Goal: Task Accomplishment & Management: Complete application form

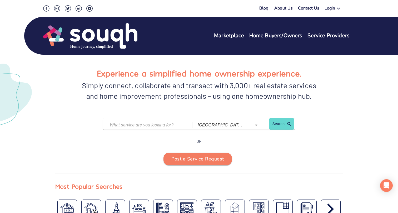
click at [333, 8] on div "Login" at bounding box center [330, 9] width 11 height 8
click at [341, 25] on link "Service Providers" at bounding box center [351, 25] width 29 height 5
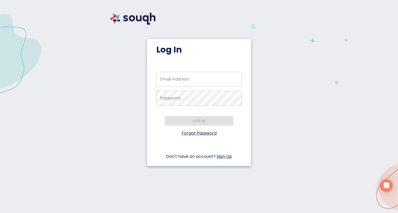
click at [226, 149] on div "Email Address   * Email Address * Password   * Password * Log in Forgot Passwor…" at bounding box center [199, 116] width 104 height 88
click at [225, 157] on link "Sign Up" at bounding box center [224, 156] width 15 height 6
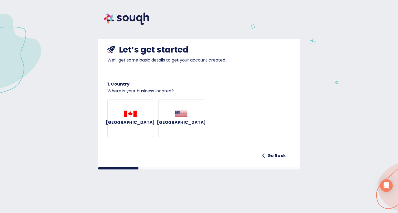
click at [126, 115] on img "button" at bounding box center [130, 113] width 13 height 6
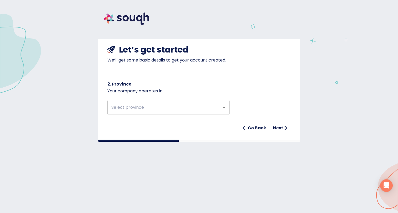
click at [231, 110] on div "​ Go Back Next" at bounding box center [199, 113] width 183 height 39
click at [215, 101] on div "​" at bounding box center [169, 107] width 122 height 15
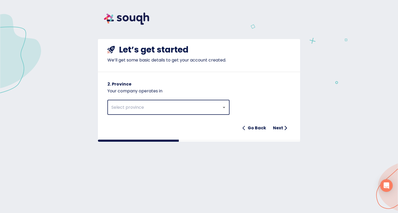
click at [225, 110] on icon "Open" at bounding box center [224, 107] width 6 height 6
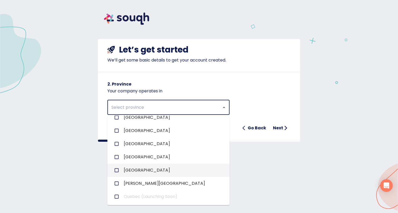
scroll to position [57, 0]
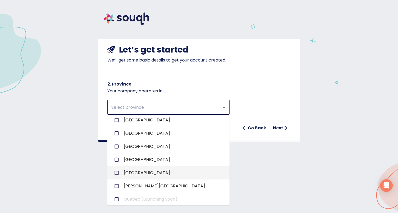
click at [150, 167] on li "Ontario" at bounding box center [169, 172] width 122 height 13
checkbox input "true"
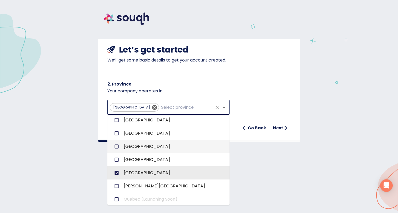
click at [280, 127] on h6 "Next" at bounding box center [278, 127] width 10 height 7
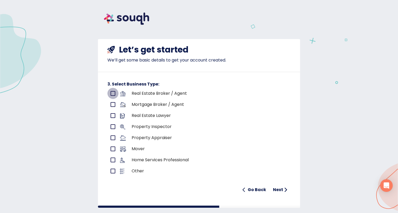
click at [113, 94] on input "primary checkbox" at bounding box center [113, 93] width 11 height 11
checkbox input "true"
click at [277, 189] on h6 "Next" at bounding box center [278, 189] width 10 height 7
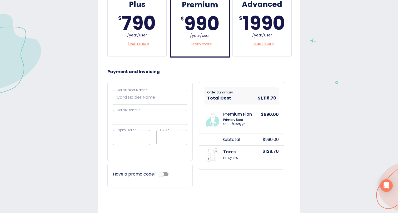
scroll to position [214, 0]
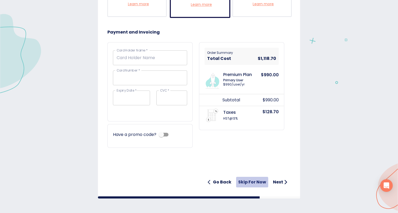
click at [246, 182] on h6 "Skip for now" at bounding box center [252, 181] width 28 height 7
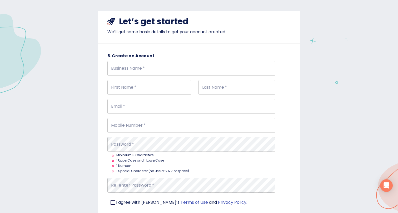
scroll to position [30, 0]
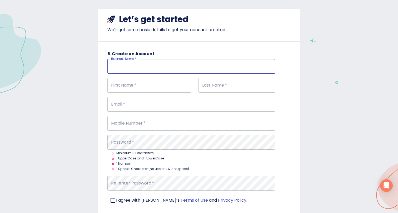
click at [146, 67] on input "Business Name   *" at bounding box center [192, 66] width 168 height 15
type input "Saigal Realty Inc., Brokerage"
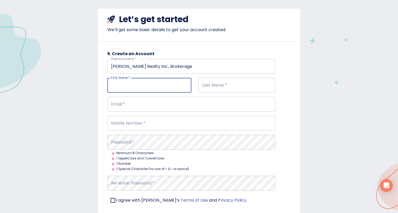
click at [135, 90] on input "First Name   *" at bounding box center [150, 85] width 84 height 15
type input "S"
type input "n"
type input "Nomi"
click at [218, 87] on input "Last Name   *" at bounding box center [237, 85] width 77 height 15
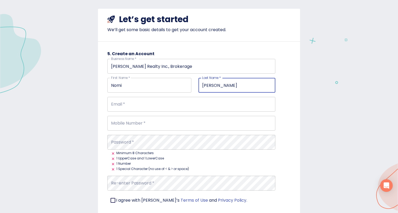
type input "Saigal"
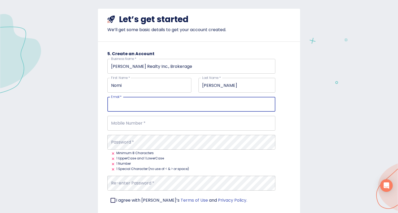
click at [143, 106] on input "Email   *" at bounding box center [192, 104] width 168 height 15
type input "info@saigalrealty.ca"
click at [124, 123] on input "Mobile Number   *" at bounding box center [192, 123] width 168 height 15
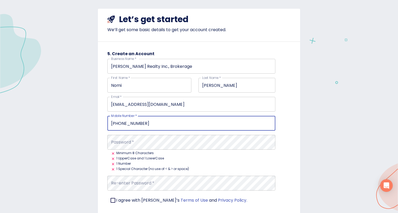
type input "647-894-0930"
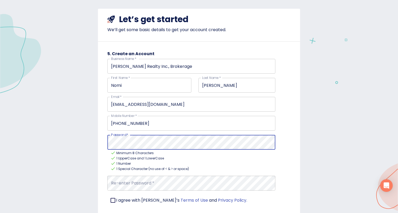
click at [91, 140] on div "Let’s get started We’ll get some basic details to get your account created. 5. …" at bounding box center [199, 117] width 398 height 282
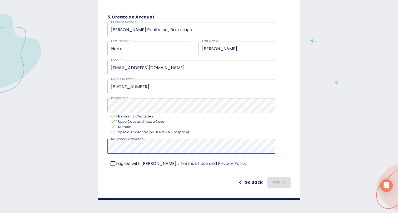
scroll to position [69, 0]
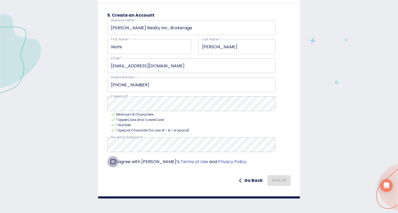
click at [112, 162] on input "checkbox" at bounding box center [113, 161] width 11 height 11
checkbox input "true"
click at [277, 182] on span "Sign Up" at bounding box center [279, 180] width 15 height 7
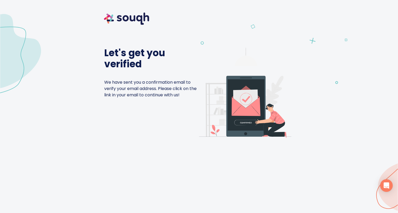
click at [177, 71] on p "We have sent you a confirmation email to verify your email address. Please clic…" at bounding box center [151, 84] width 95 height 28
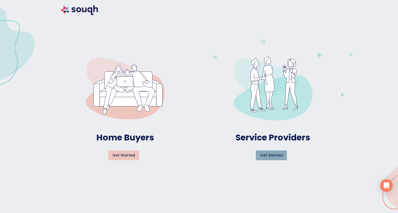
click at [280, 154] on span "Get started" at bounding box center [271, 155] width 23 height 7
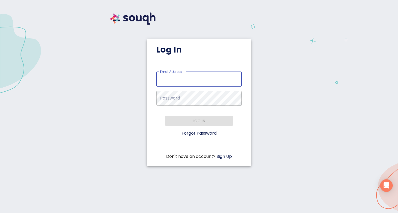
click at [195, 81] on input "Email Address   *" at bounding box center [199, 79] width 85 height 15
type input "info@saigalrealty.ca"
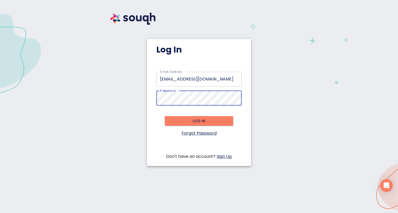
click at [170, 121] on span "Log in" at bounding box center [199, 121] width 60 height 7
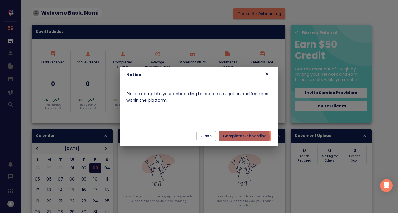
click at [236, 137] on span "Complete Onboarding" at bounding box center [245, 136] width 44 height 7
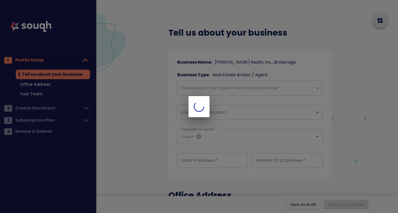
checkbox input "true"
type input "Main Address"
checkbox input "true"
type input "Main Address"
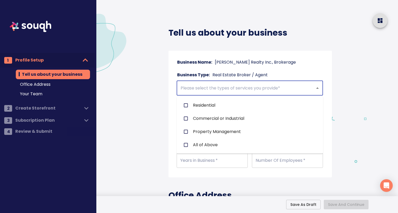
click at [242, 91] on input "text" at bounding box center [242, 88] width 127 height 10
click at [228, 106] on li "Residential" at bounding box center [250, 105] width 147 height 13
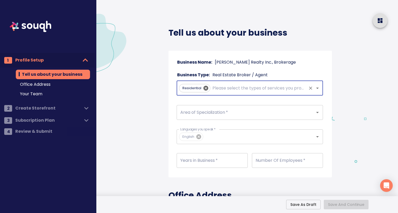
click at [232, 90] on input "text" at bounding box center [259, 88] width 95 height 10
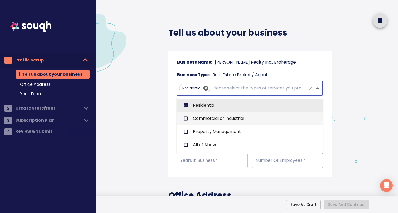
click at [223, 117] on li "Commercial or Industrial" at bounding box center [250, 118] width 147 height 13
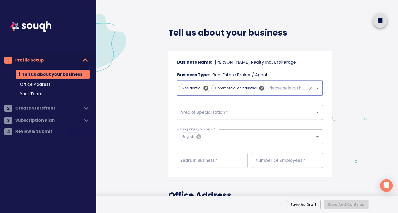
click at [274, 88] on input "text" at bounding box center [286, 88] width 39 height 10
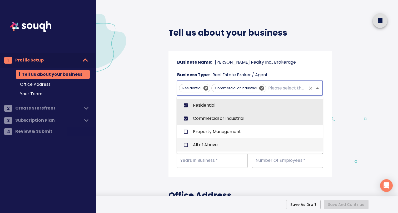
click at [185, 147] on input "checkbox" at bounding box center [186, 145] width 10 height 10
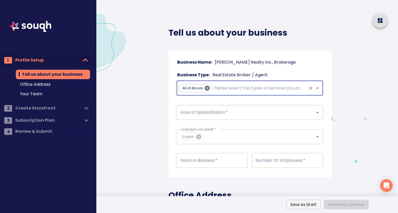
click at [216, 115] on input "Area of Specialization   *" at bounding box center [242, 112] width 127 height 10
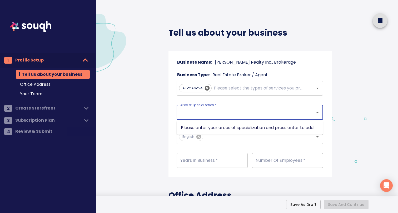
click at [215, 162] on input "number" at bounding box center [212, 160] width 71 height 15
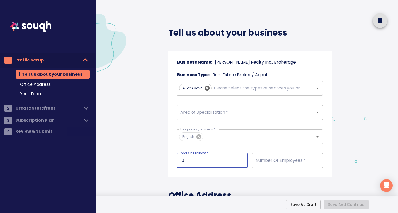
type input "10"
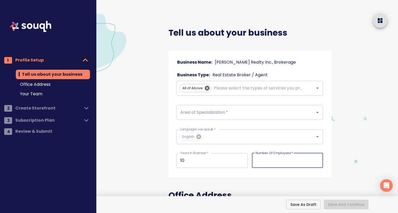
click at [278, 160] on input "number" at bounding box center [287, 160] width 71 height 15
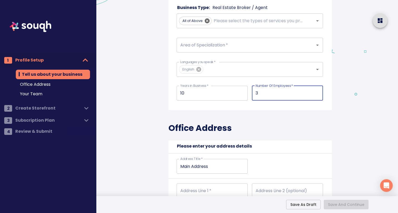
scroll to position [71, 0]
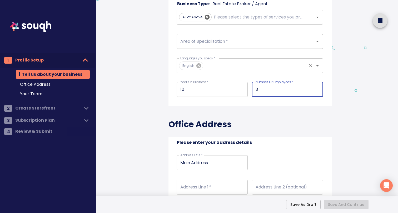
type input "3"
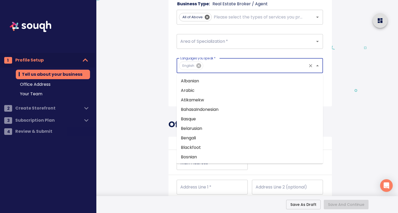
click at [242, 69] on input "Languages you speak   *" at bounding box center [256, 66] width 102 height 10
type input "ur"
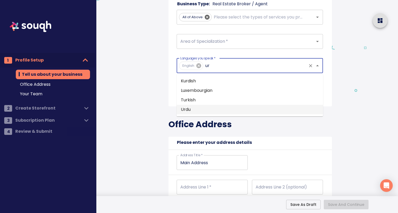
click at [219, 105] on li "Urdu" at bounding box center [250, 109] width 147 height 9
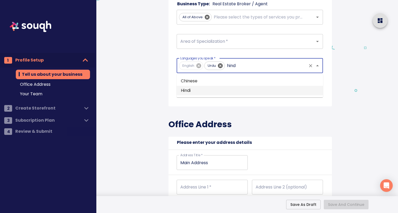
type input "hindi"
click at [207, 81] on li "Hindi" at bounding box center [250, 80] width 147 height 9
type input "punja"
click at [193, 82] on li "Punjabi" at bounding box center [250, 80] width 147 height 9
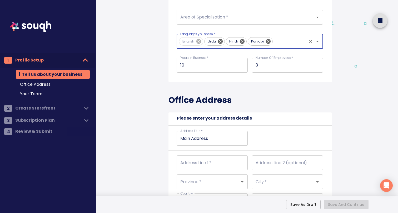
scroll to position [96, 0]
type input "arabic"
click at [219, 59] on li "Arabic" at bounding box center [250, 55] width 147 height 9
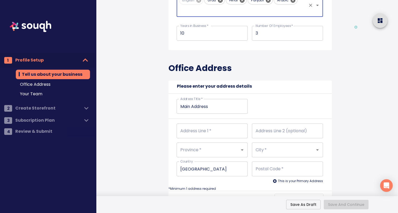
scroll to position [138, 0]
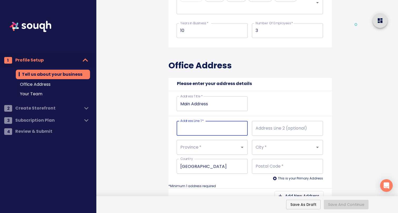
click at [199, 130] on input "Address Line 1   *" at bounding box center [212, 128] width 71 height 15
type input "5"
type input "58"
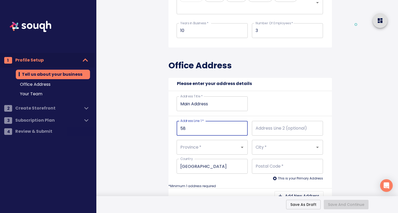
type input "585"
type input "585 O"
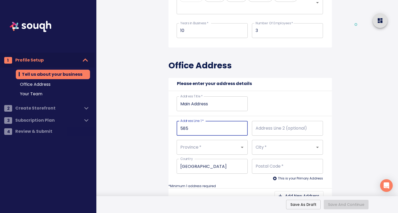
type input "585 O"
type input "585 On"
type input "585 Ont"
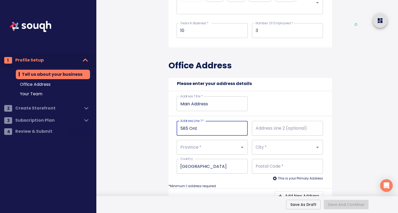
type input "585 Onta"
type input "585 Ontar"
type input "585 Ontari"
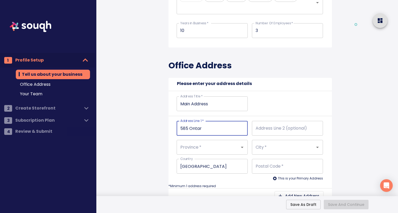
type input "585 Ontari"
type input "585 Ontario"
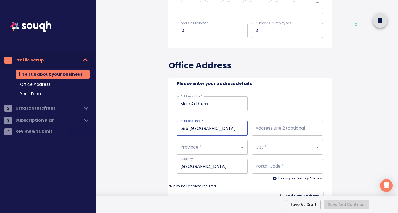
type input "585 Ontario S"
type input "585 Ontario St"
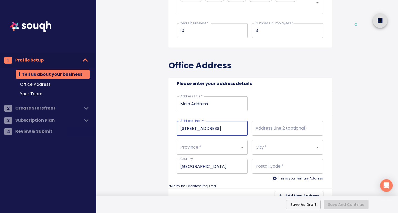
click at [271, 131] on input "Address Line 2 (optional)" at bounding box center [287, 128] width 71 height 15
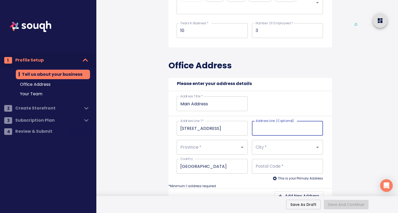
type input "#"
type input "#2"
type input "#20"
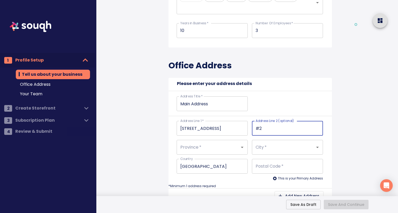
type input "#20"
type input "#204"
click at [217, 148] on input "Province   *" at bounding box center [205, 147] width 52 height 10
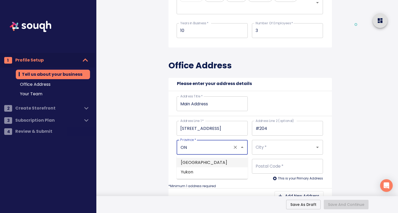
click at [192, 163] on li "Ontario" at bounding box center [212, 162] width 71 height 9
type input "Ontario"
click at [261, 149] on input "City   *" at bounding box center [281, 147] width 52 height 10
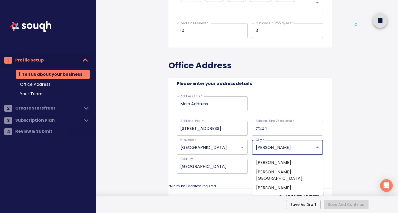
type input "Milton"
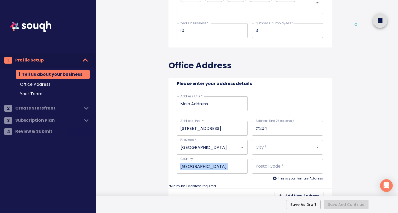
click at [247, 169] on div "Country Canada Country Postal Code   * Postal Code *" at bounding box center [248, 165] width 151 height 23
click at [261, 151] on input "City   *" at bounding box center [281, 147] width 52 height 10
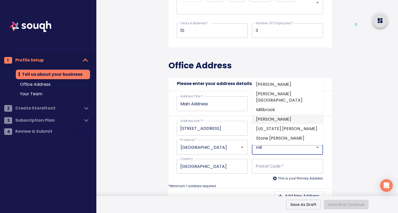
click at [268, 114] on li "Milton" at bounding box center [287, 118] width 71 height 9
type input "Milton"
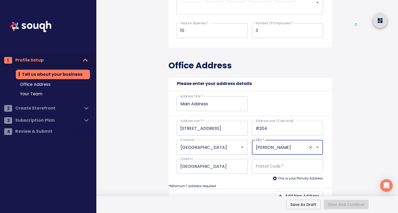
type input "Milton"
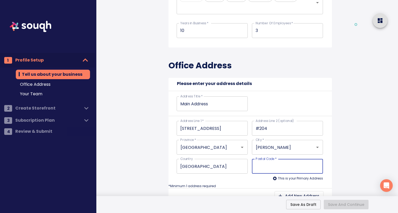
click at [264, 167] on input "Postal Code   *" at bounding box center [287, 166] width 71 height 15
type input "L"
type input "L9"
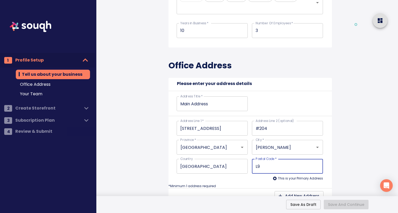
type input "L9T"
type input "L9T2"
type input "L9T2N"
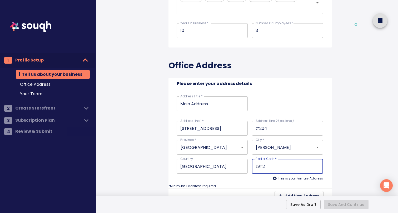
type input "L9T2N"
type input "L9T2N2"
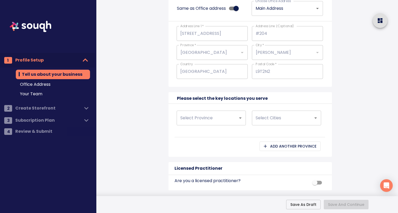
scroll to position [369, 0]
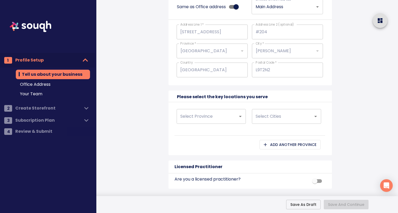
click at [229, 118] on div "Select Province" at bounding box center [211, 116] width 69 height 15
type input "L9T2N2"
click at [240, 118] on icon "Open" at bounding box center [240, 116] width 6 height 6
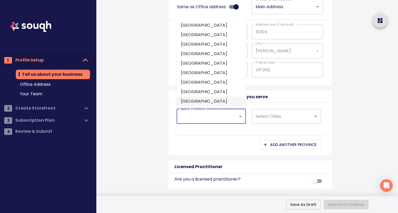
click at [226, 98] on li "Ontario" at bounding box center [211, 100] width 69 height 9
type input "Ontario"
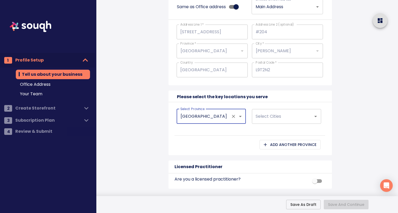
click at [317, 117] on icon "Open" at bounding box center [316, 116] width 6 height 6
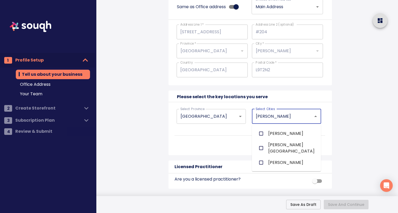
type input "milto"
click at [261, 157] on input "checkbox" at bounding box center [261, 162] width 10 height 10
checkbox input "false"
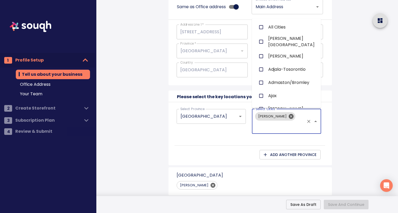
scroll to position [4250, 0]
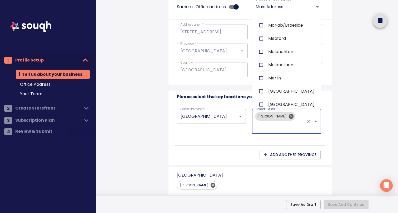
type input "o"
checkbox input "true"
checkbox input "false"
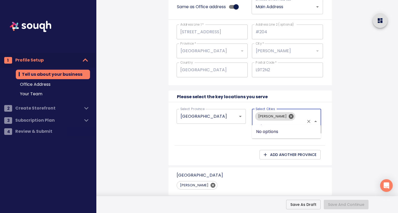
type input "oa"
click at [261, 134] on input "checkbox" at bounding box center [261, 133] width 10 height 10
checkbox input "false"
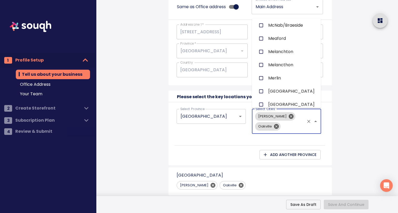
type input "t"
checkbox input "true"
type input "to"
checkbox input "true"
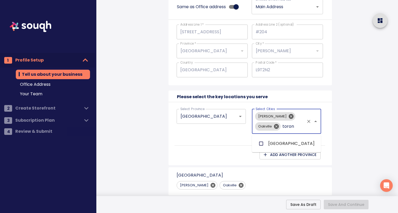
type input "toro"
click at [262, 142] on input "checkbox" at bounding box center [261, 143] width 10 height 10
checkbox input "false"
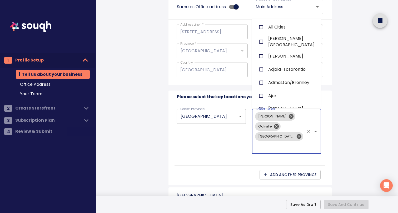
scroll to position [4250, 0]
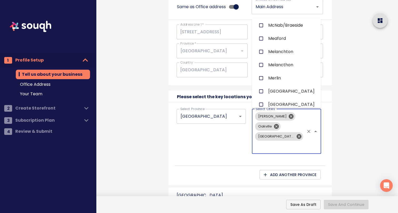
type input "m"
checkbox input "true"
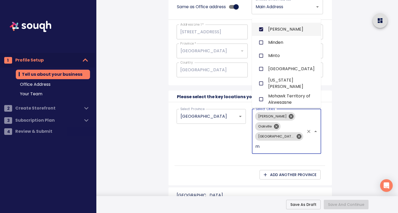
type input "mi"
checkbox input "true"
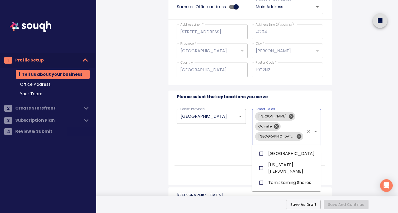
type input "miss"
click at [260, 153] on input "checkbox" at bounding box center [261, 153] width 10 height 10
checkbox input "false"
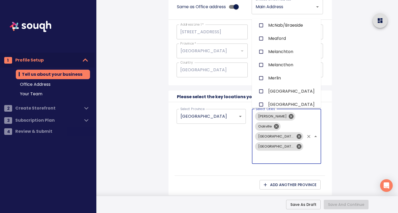
type input "k"
checkbox input "true"
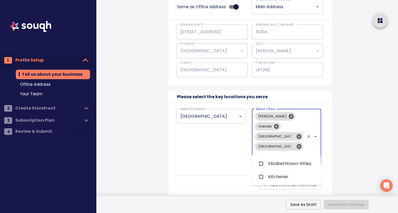
type input "kitch"
click at [261, 163] on input "checkbox" at bounding box center [261, 163] width 10 height 10
checkbox input "false"
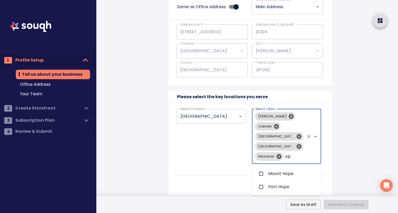
type input "o"
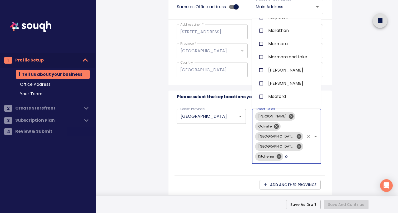
checkbox input "false"
checkbox input "true"
checkbox input "false"
checkbox input "true"
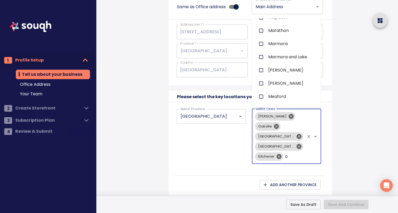
checkbox input "true"
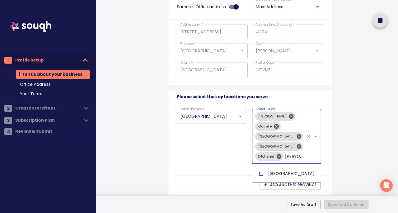
type input "burling"
click at [261, 177] on input "checkbox" at bounding box center [261, 173] width 10 height 10
checkbox input "false"
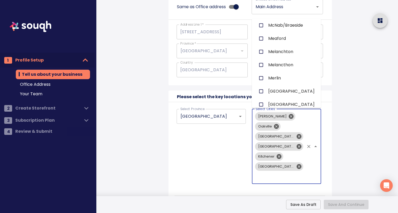
type input "c"
checkbox input "true"
checkbox input "false"
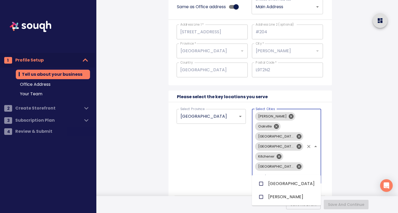
type input "cambr"
click at [261, 182] on input "checkbox" at bounding box center [261, 183] width 10 height 10
checkbox input "false"
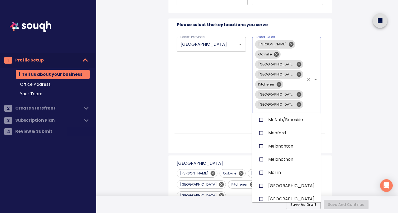
scroll to position [441, 0]
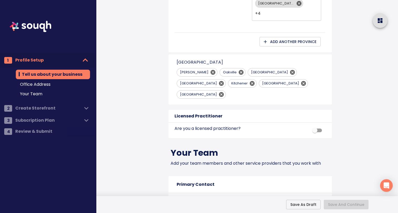
scroll to position [506, 0]
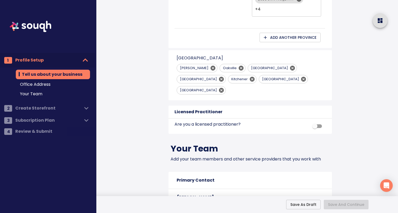
click at [317, 121] on input "checkbox" at bounding box center [315, 126] width 30 height 10
checkbox input "true"
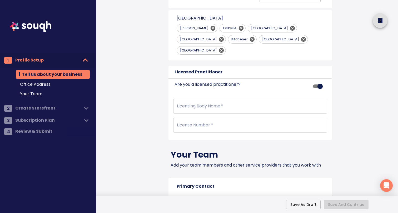
scroll to position [547, 0]
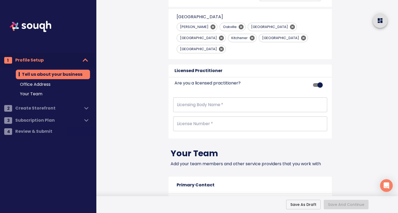
click at [224, 97] on input "text" at bounding box center [250, 104] width 154 height 15
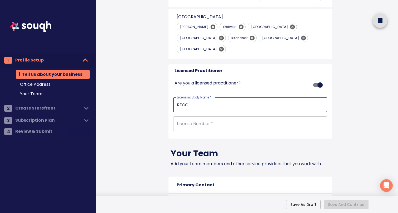
type input "RECO"
click at [186, 116] on input "text" at bounding box center [250, 123] width 154 height 15
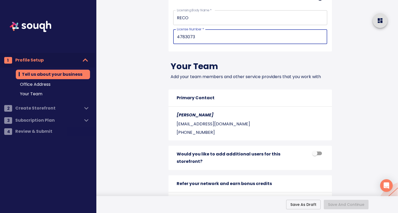
scroll to position [646, 0]
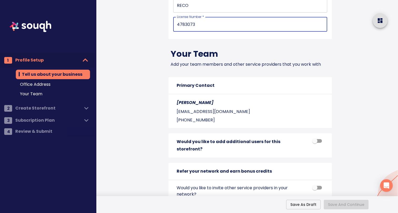
type input "4783073"
click at [247, 182] on div "Would you like to invite other service providers in your network? Learn More" at bounding box center [238, 194] width 126 height 25
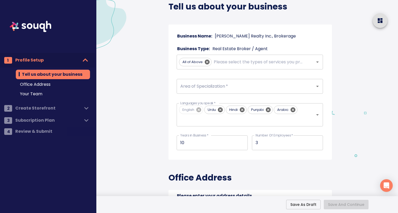
scroll to position [28, 0]
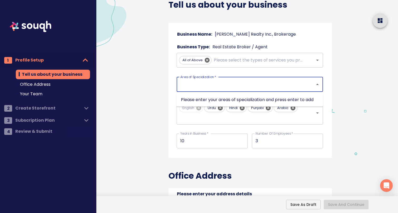
click at [256, 87] on input "Area of Specialization   *" at bounding box center [242, 84] width 127 height 10
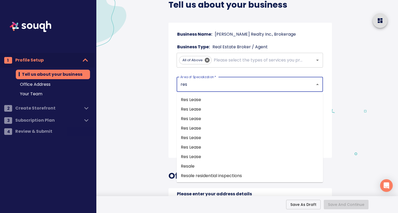
type input "resi"
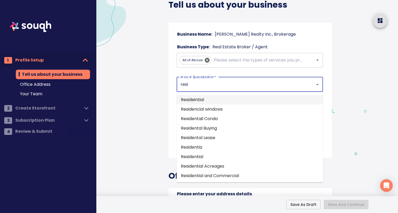
click at [238, 100] on li "Resideintial" at bounding box center [250, 99] width 147 height 9
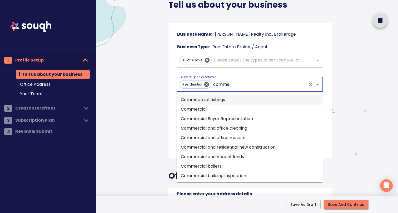
type input "commer"
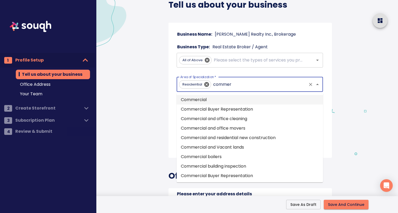
click at [211, 98] on li "Commercial" at bounding box center [250, 99] width 147 height 9
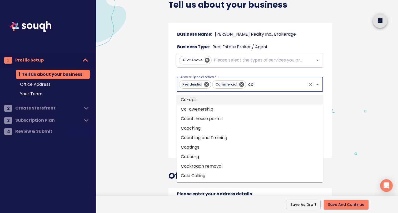
type input "com"
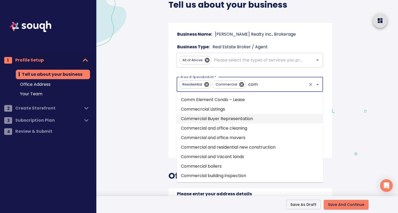
click at [207, 118] on li "Commercial Buyer Representation" at bounding box center [250, 118] width 147 height 9
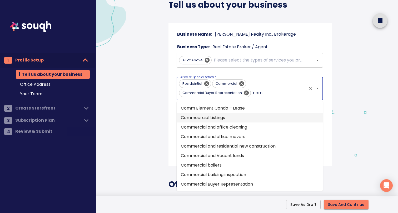
type input "comm"
click at [198, 118] on li "Commecrcial Listings" at bounding box center [250, 117] width 147 height 9
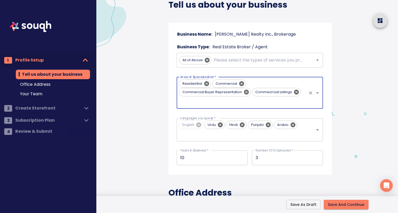
click at [207, 100] on input "Area of Specialization   *" at bounding box center [242, 101] width 127 height 10
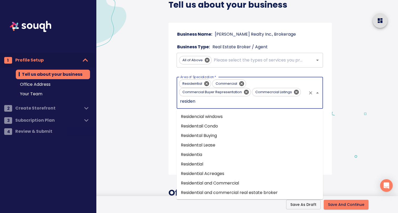
type input "resident"
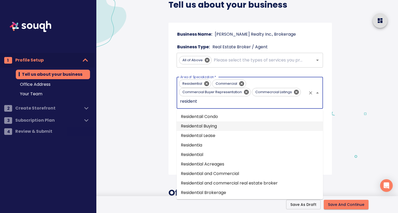
click at [198, 125] on li "Residental Buying" at bounding box center [250, 125] width 147 height 9
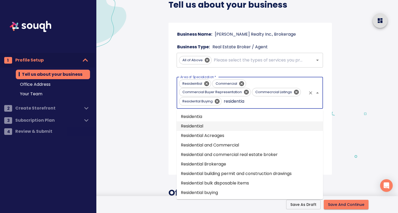
type input "residential"
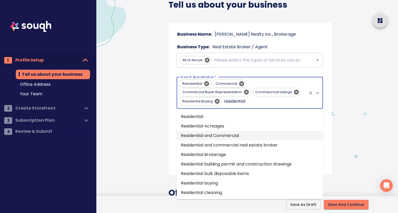
click at [193, 136] on li "Residential and Commercial" at bounding box center [250, 135] width 147 height 9
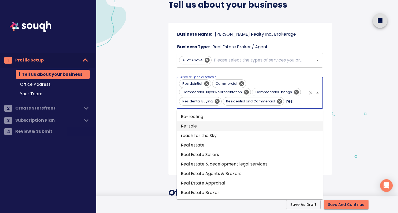
type input "resi"
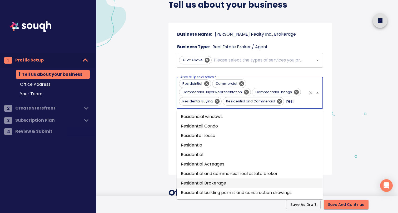
click at [191, 183] on li "Residential Brokerage" at bounding box center [250, 182] width 147 height 9
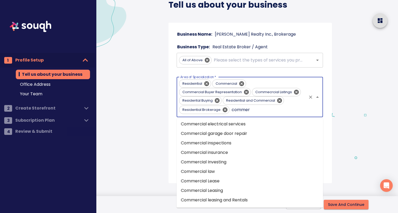
scroll to position [0, 0]
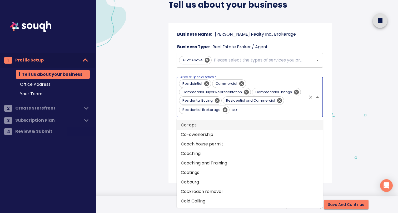
type input "c"
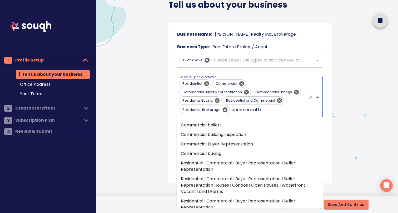
type input "commercial br"
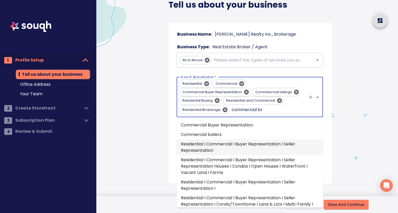
click at [233, 148] on li "Residential I Commercial I Buyer Representation I Seller Representation" at bounding box center [250, 147] width 147 height 16
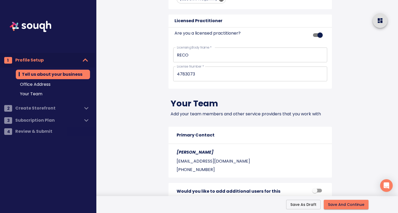
scroll to position [688, 0]
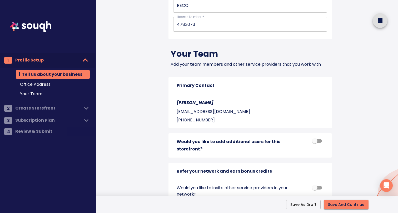
click at [335, 205] on span "Save And Continue" at bounding box center [346, 204] width 36 height 7
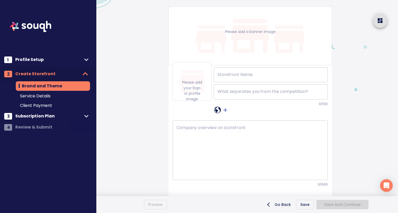
scroll to position [63, 0]
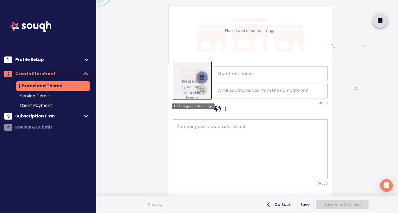
click at [199, 82] on span "upload picture" at bounding box center [202, 77] width 13 height 13
click at [0, 0] on input "file" at bounding box center [0, 0] width 0 height 0
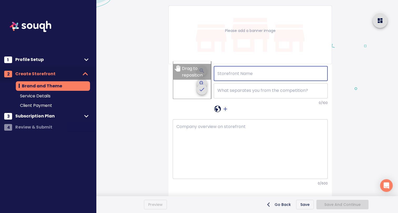
click at [249, 75] on input "text" at bounding box center [271, 73] width 114 height 15
type input "[PERSON_NAME] Realty Inc., Brokerage"
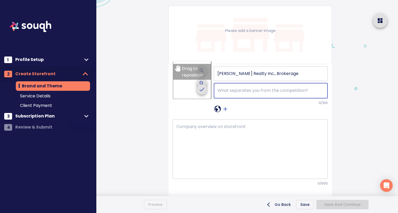
click at [244, 91] on textarea at bounding box center [271, 91] width 107 height 6
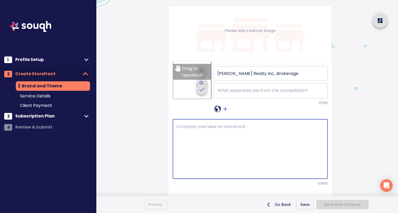
click at [187, 135] on textarea at bounding box center [251, 149] width 148 height 50
paste textarea "Welcome to [PERSON_NAME] Realty Inc., Brokerage, where we're committed to helpi…"
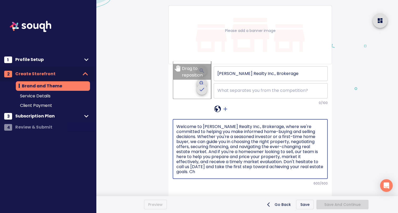
type textarea "Welcome to [PERSON_NAME] Realty Inc., Brokerage, where we're committed to helpi…"
click at [224, 90] on textarea at bounding box center [271, 91] width 107 height 6
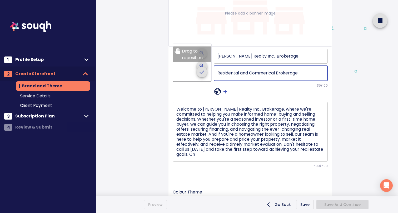
scroll to position [81, 0]
type textarea "Residental and Commerical Brokerage"
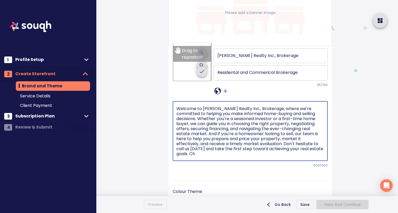
drag, startPoint x: 250, startPoint y: 113, endPoint x: 236, endPoint y: 113, distance: 14.0
click at [236, 113] on textarea "Welcome to [PERSON_NAME] Realty Inc., Brokerage, where we're committed to helpi…" at bounding box center [251, 131] width 148 height 50
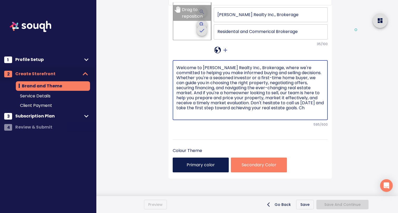
scroll to position [123, 0]
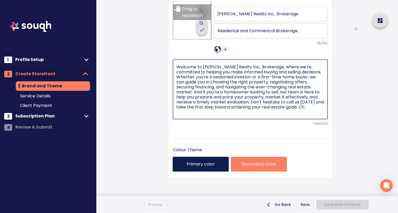
drag, startPoint x: 280, startPoint y: 107, endPoint x: 291, endPoint y: 107, distance: 11.9
click at [291, 107] on textarea "Welcome to [PERSON_NAME] Realty Inc., Brokerage, where we're committed to helpi…" at bounding box center [251, 89] width 148 height 50
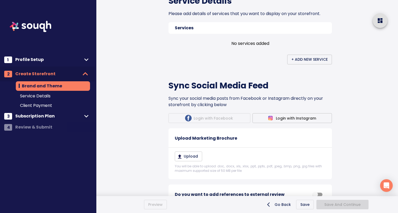
scroll to position [332, 0]
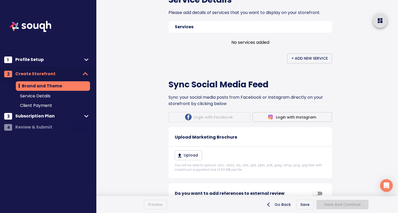
type textarea "Welcome to [PERSON_NAME] Realty Inc., Brokerage, where we're committed to helpi…"
click at [207, 28] on div "Services" at bounding box center [251, 27] width 164 height 12
click at [293, 57] on span "+ Add New Service" at bounding box center [310, 58] width 36 height 7
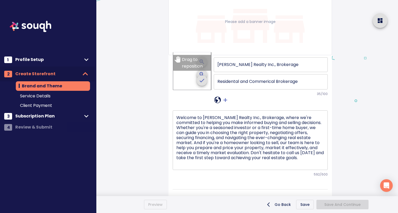
scroll to position [80, 0]
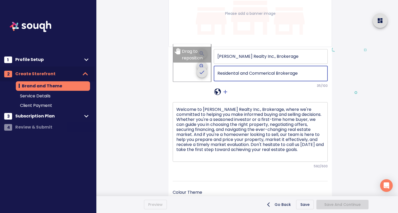
click at [273, 75] on textarea "Residental and Commerical Brokerage" at bounding box center [271, 74] width 107 height 6
click at [271, 72] on textarea "Residental and Commericaal Brokerage" at bounding box center [271, 74] width 107 height 6
click at [236, 71] on textarea "Residental and Commercial Brokerage" at bounding box center [271, 74] width 107 height 6
type textarea "Residential and Commercial Brokerage"
click at [274, 89] on div at bounding box center [271, 92] width 114 height 8
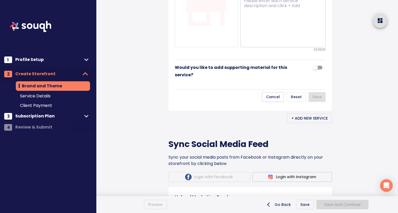
scroll to position [413, 0]
click at [273, 97] on span "Cancel" at bounding box center [273, 96] width 14 height 7
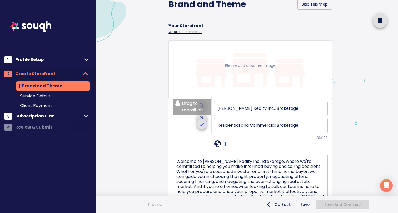
scroll to position [27, 0]
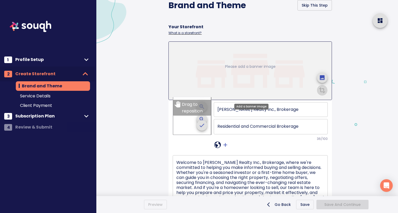
click at [241, 70] on div "Please add a banner image" at bounding box center [250, 70] width 67 height 30
click at [324, 76] on icon "upload picture" at bounding box center [322, 77] width 5 height 5
click at [0, 0] on input "file" at bounding box center [0, 0] width 0 height 0
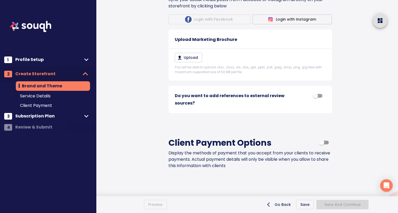
scroll to position [432, 0]
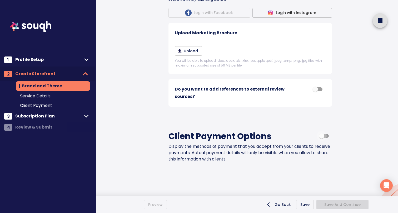
click at [322, 131] on input "checkbox" at bounding box center [322, 136] width 30 height 10
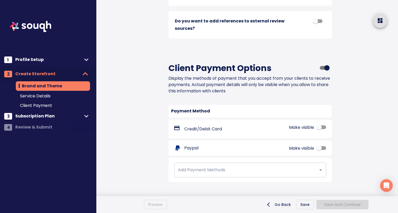
scroll to position [500, 0]
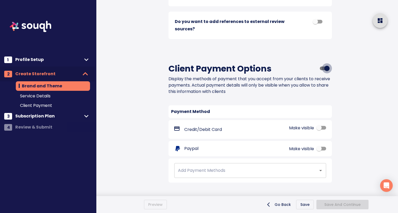
click at [324, 63] on input "checkbox" at bounding box center [327, 68] width 30 height 10
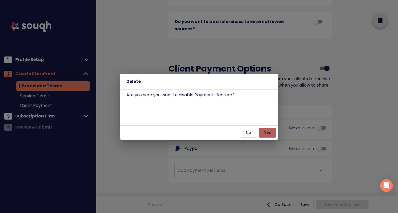
click at [265, 131] on span "Yes" at bounding box center [268, 132] width 8 height 7
checkbox input "false"
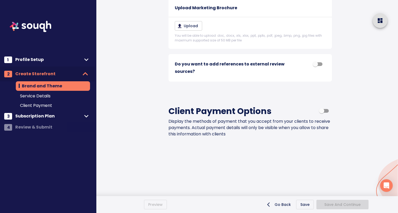
click at [301, 205] on div "Go Back Save Save And Continue" at bounding box center [279, 204] width 225 height 10
click at [306, 205] on div "Go Back Save Save And Continue" at bounding box center [279, 204] width 225 height 10
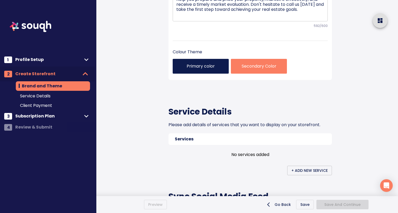
scroll to position [218, 0]
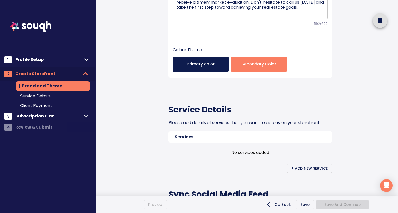
click at [205, 62] on p "Primary color" at bounding box center [201, 64] width 48 height 6
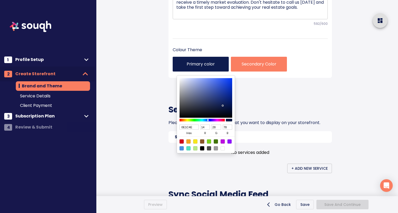
click at [246, 69] on div at bounding box center [199, 106] width 398 height 213
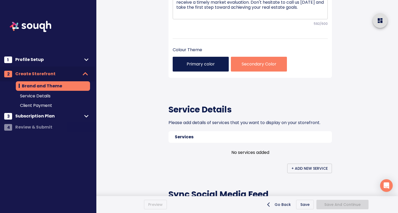
click at [246, 68] on div "Secondary Color" at bounding box center [259, 64] width 56 height 15
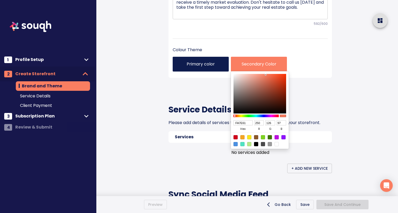
click at [207, 96] on div at bounding box center [199, 106] width 398 height 213
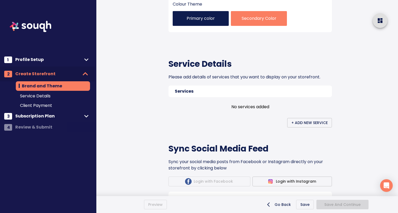
scroll to position [265, 0]
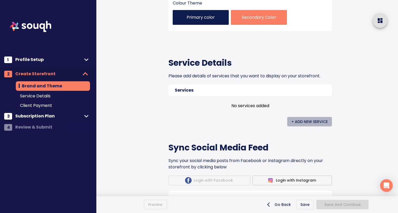
click at [307, 121] on span "+ Add New Service" at bounding box center [310, 121] width 36 height 7
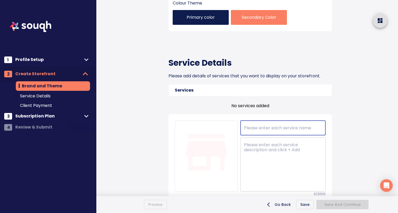
click at [250, 130] on input "text" at bounding box center [283, 127] width 85 height 15
type input "Residential and Commercial Real Estate"
click at [246, 152] on textarea at bounding box center [283, 164] width 78 height 44
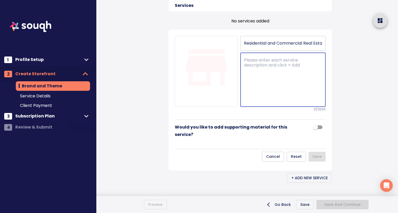
scroll to position [350, 0]
click at [272, 43] on input "Residential and Commercial Real Estate" at bounding box center [283, 42] width 85 height 15
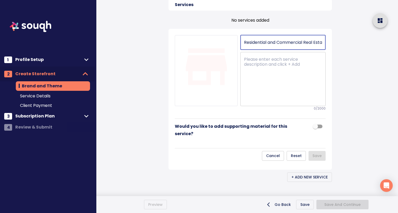
click at [272, 43] on input "Residential and Commercial Real Estate" at bounding box center [283, 42] width 85 height 15
click at [259, 71] on textarea at bounding box center [283, 79] width 78 height 44
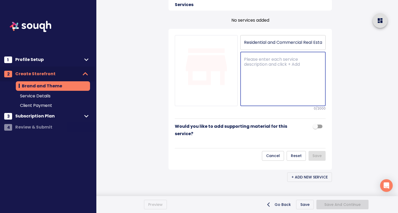
paste textarea "Welcome to Saigal Realty Inc., Brokerage, where we're committed to helping you …"
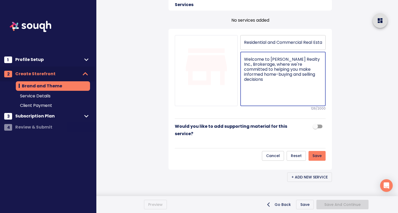
drag, startPoint x: 258, startPoint y: 74, endPoint x: 244, endPoint y: 75, distance: 13.7
click at [244, 75] on textarea "Welcome to Saigal Realty Inc., Brokerage, where we're committed to helping you …" at bounding box center [283, 79] width 78 height 44
type textarea "Welcome to Saigal Realty Inc., Brokerage, where we're committed to helping you …"
click at [321, 155] on span "Save" at bounding box center [317, 155] width 9 height 7
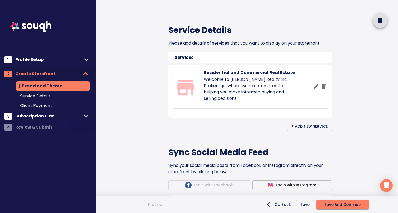
scroll to position [295, 0]
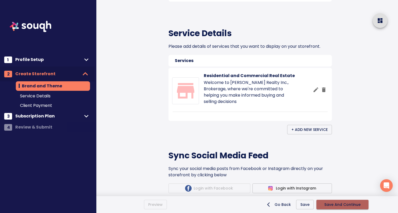
click at [337, 203] on span "Save And Continue" at bounding box center [343, 204] width 36 height 7
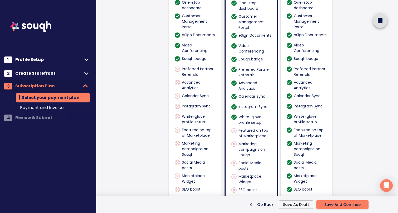
scroll to position [429, 0]
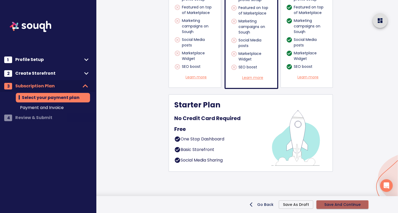
click at [323, 205] on button "Save And Continue" at bounding box center [343, 204] width 52 height 8
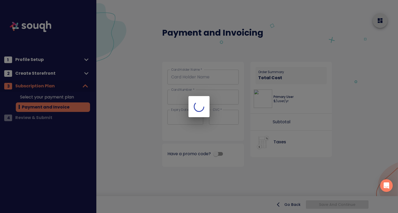
scroll to position [0, 0]
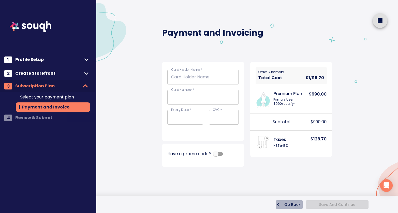
click at [291, 204] on span "Go Back" at bounding box center [289, 204] width 23 height 5
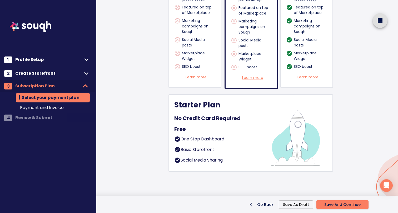
scroll to position [429, 0]
